Goal: Task Accomplishment & Management: Manage account settings

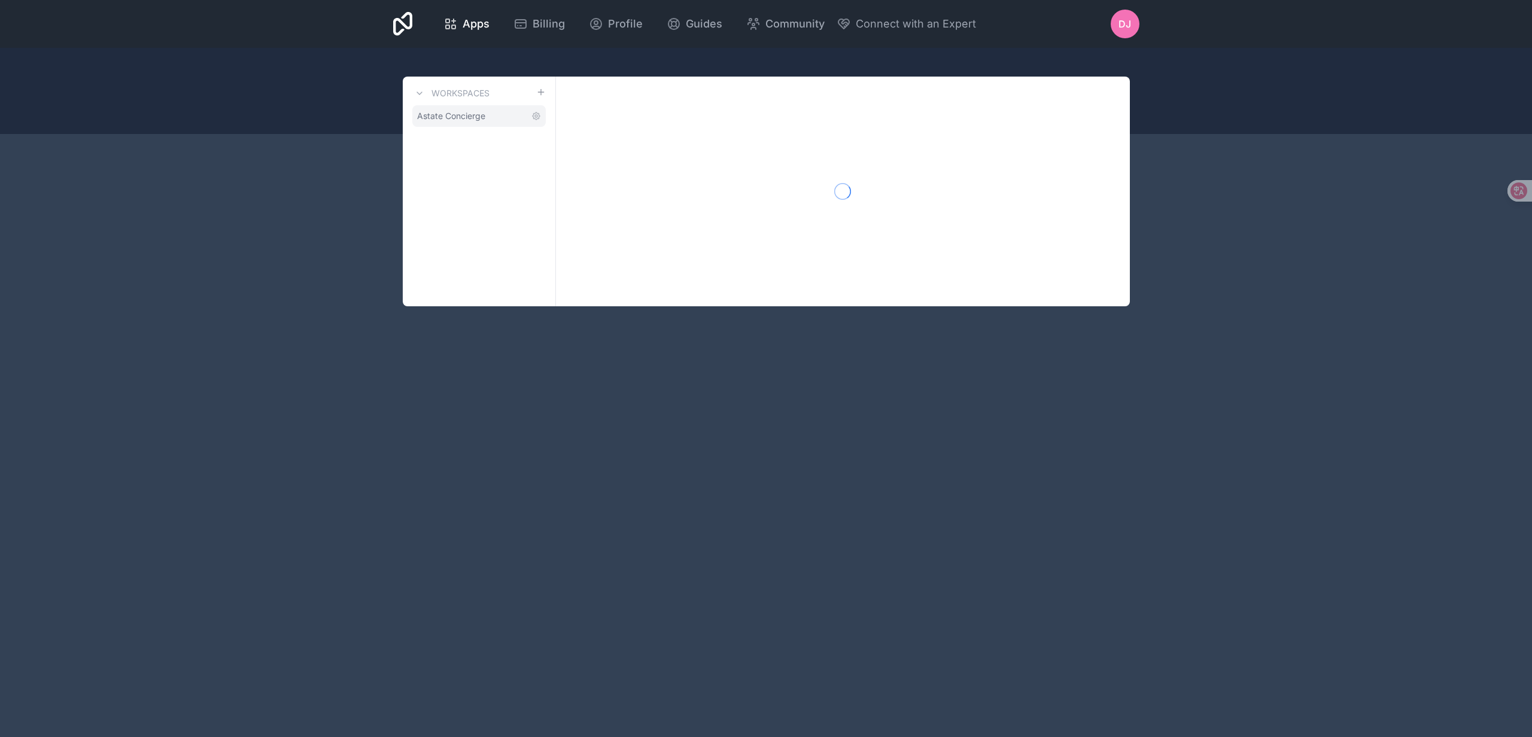
click at [464, 116] on span "Astate Concierge" at bounding box center [451, 116] width 68 height 12
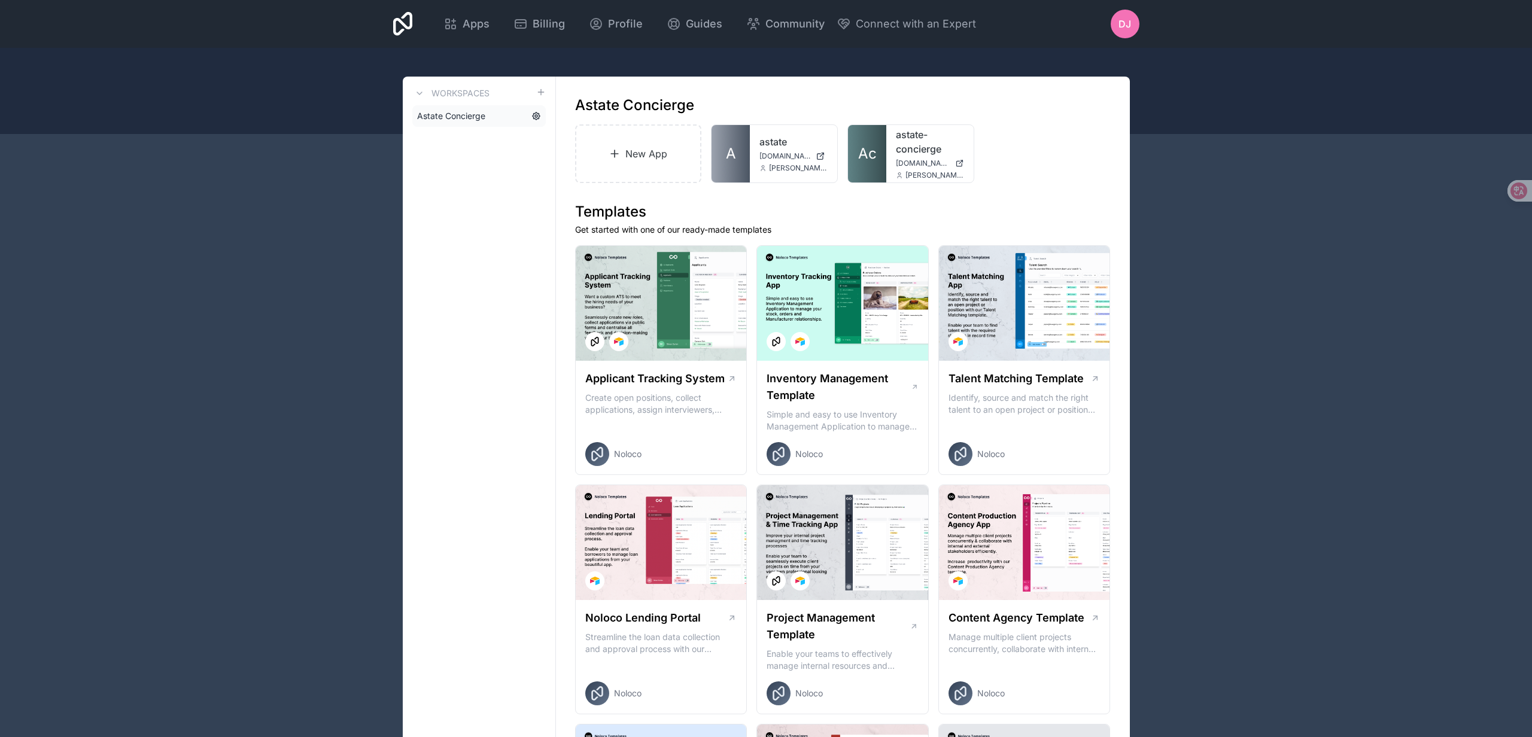
click at [533, 116] on icon at bounding box center [537, 116] width 10 height 10
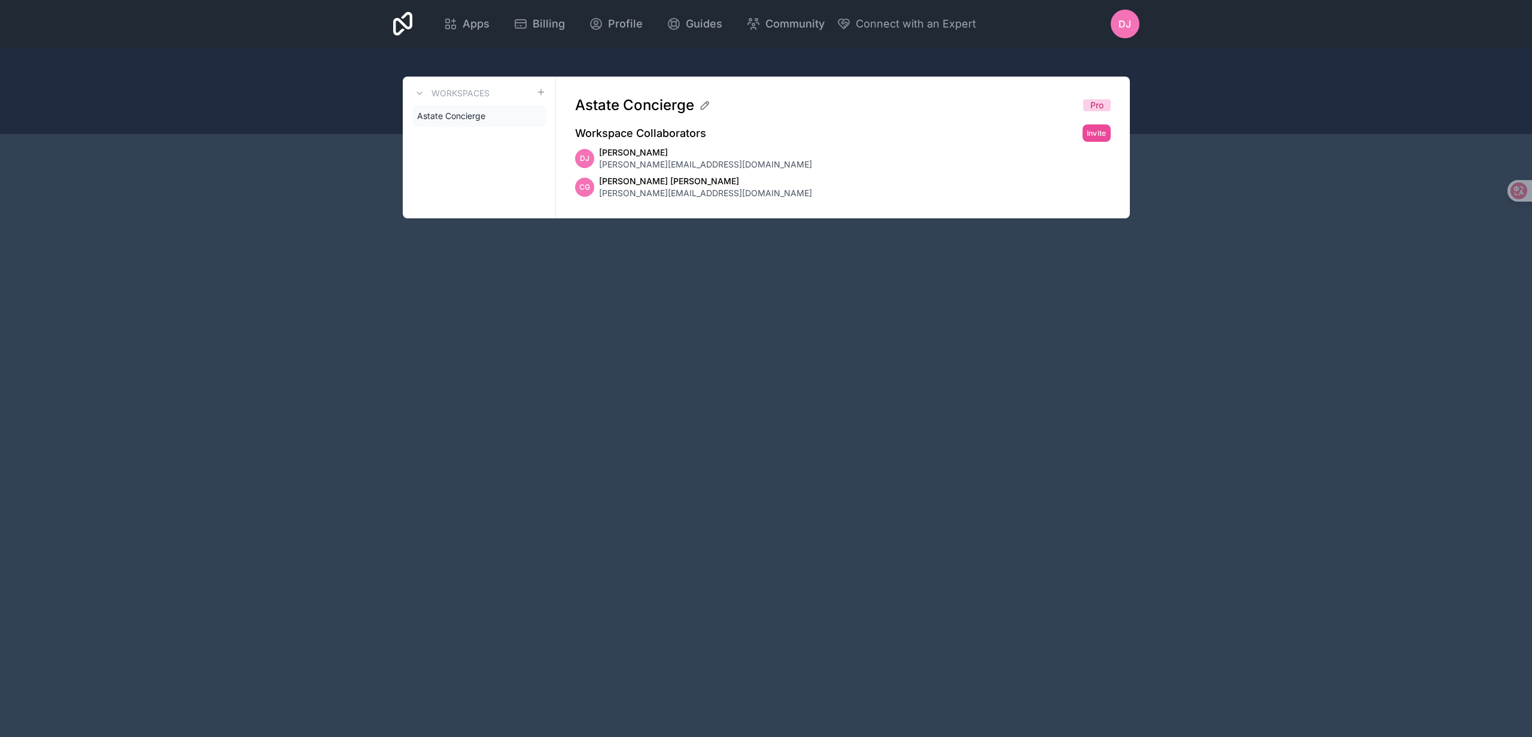
click at [675, 193] on span "[PERSON_NAME][EMAIL_ADDRESS][DOMAIN_NAME]" at bounding box center [705, 193] width 213 height 12
drag, startPoint x: 691, startPoint y: 162, endPoint x: 670, endPoint y: 159, distance: 21.7
click at [689, 161] on div "DJ [PERSON_NAME] [PERSON_NAME][EMAIL_ADDRESS][DOMAIN_NAME]" at bounding box center [843, 159] width 536 height 24
click at [648, 150] on span "[PERSON_NAME]" at bounding box center [705, 153] width 213 height 12
click at [474, 20] on span "Apps" at bounding box center [476, 24] width 27 height 17
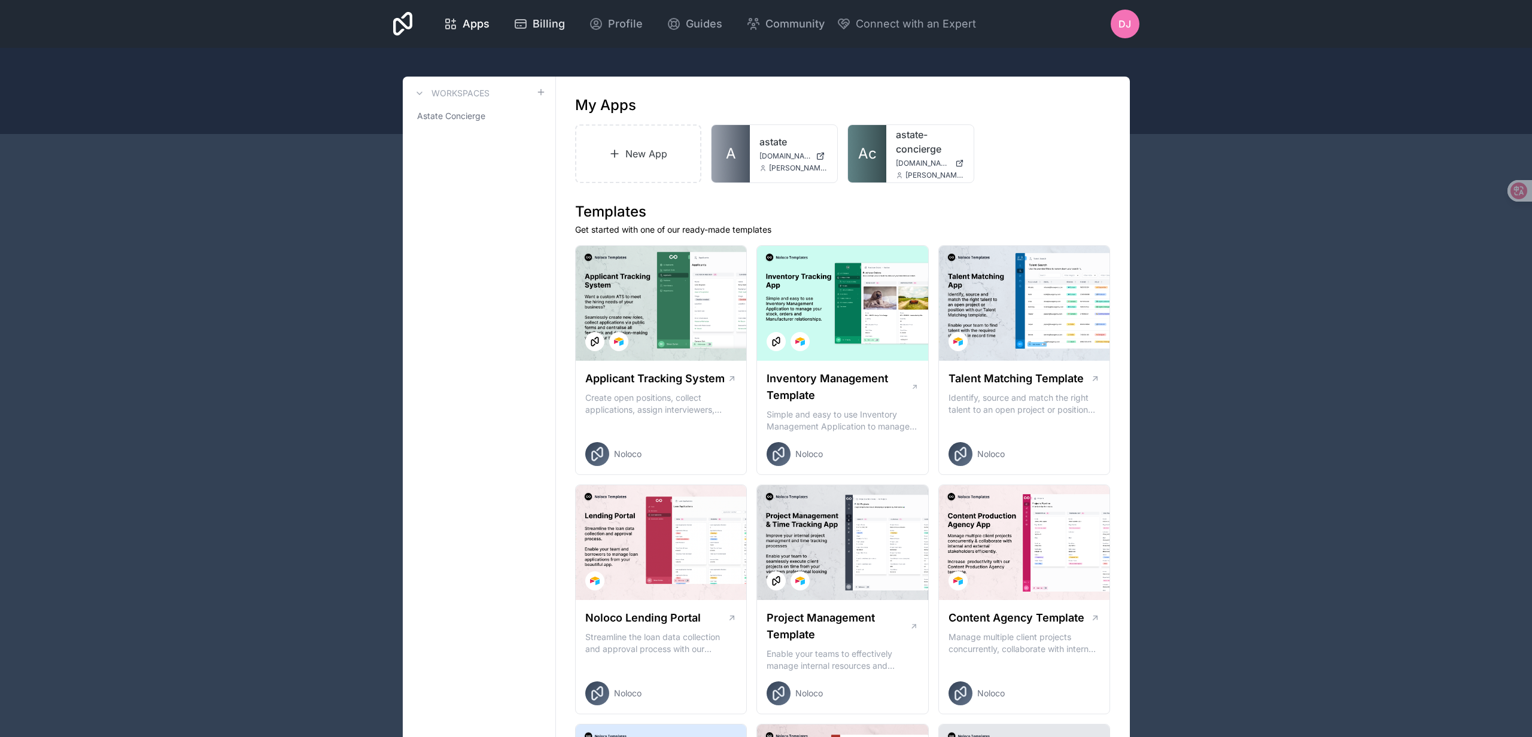
click at [545, 21] on span "Billing" at bounding box center [549, 24] width 32 height 17
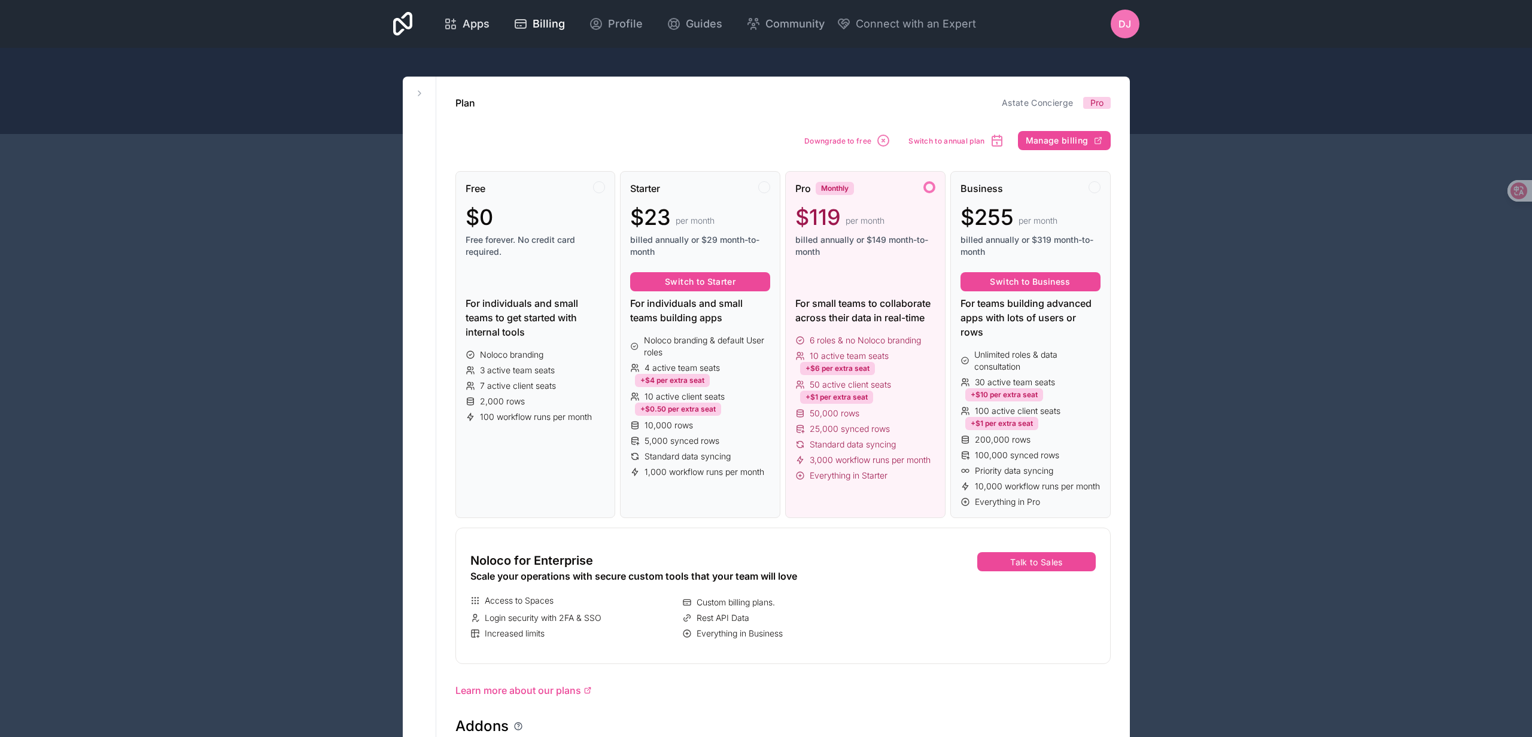
click at [463, 24] on span "Apps" at bounding box center [476, 24] width 27 height 17
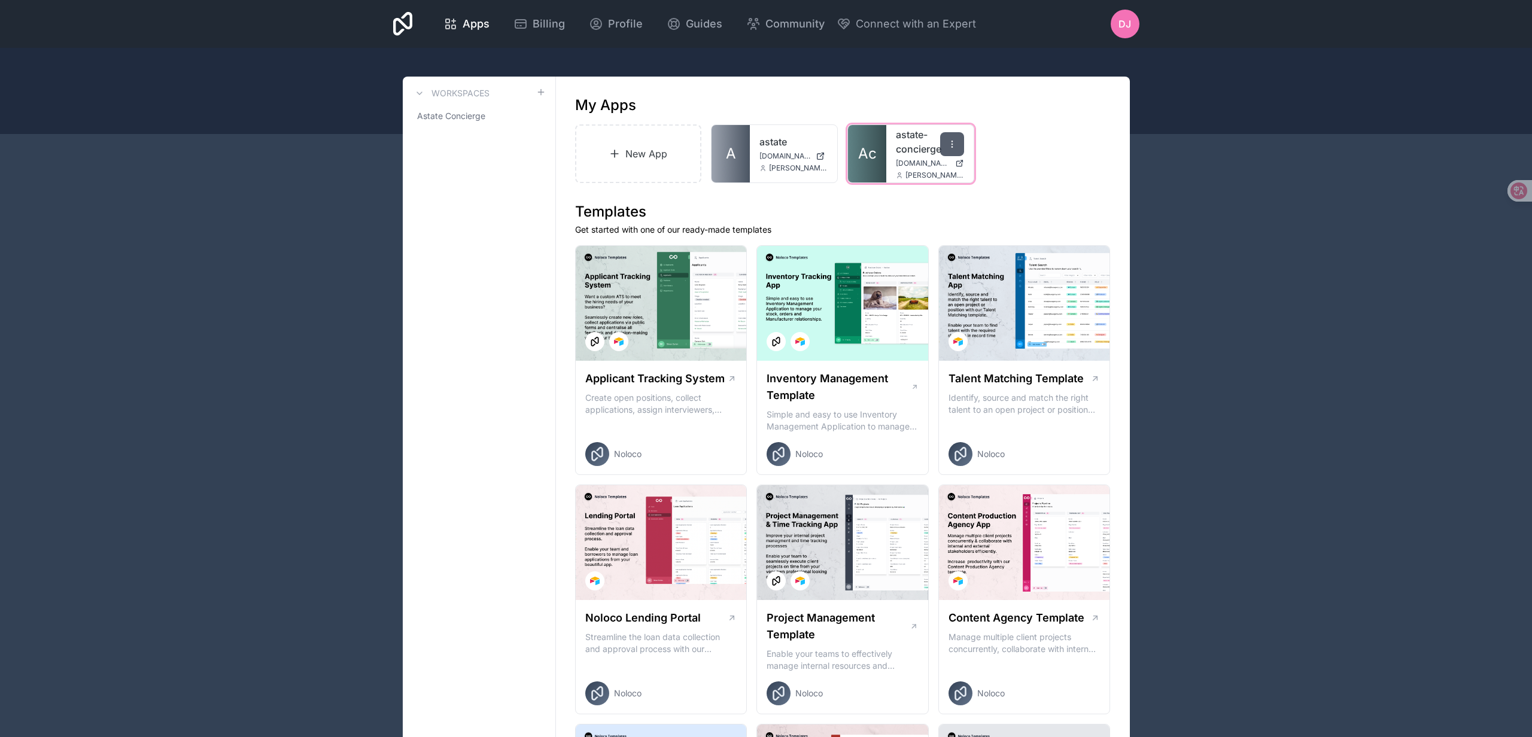
click at [950, 144] on icon at bounding box center [953, 144] width 10 height 10
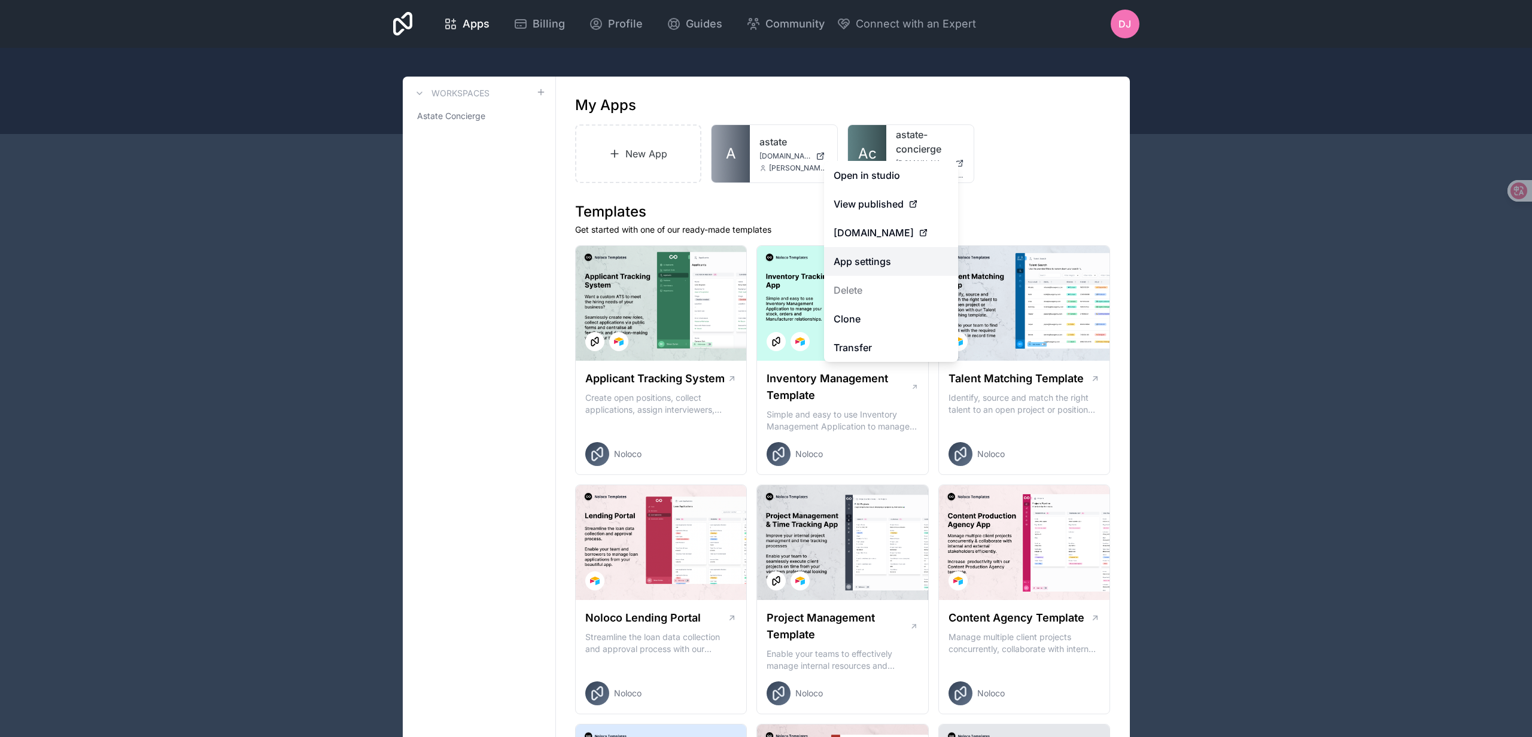
click at [892, 265] on link "App settings" at bounding box center [891, 261] width 134 height 29
